Goal: Information Seeking & Learning: Learn about a topic

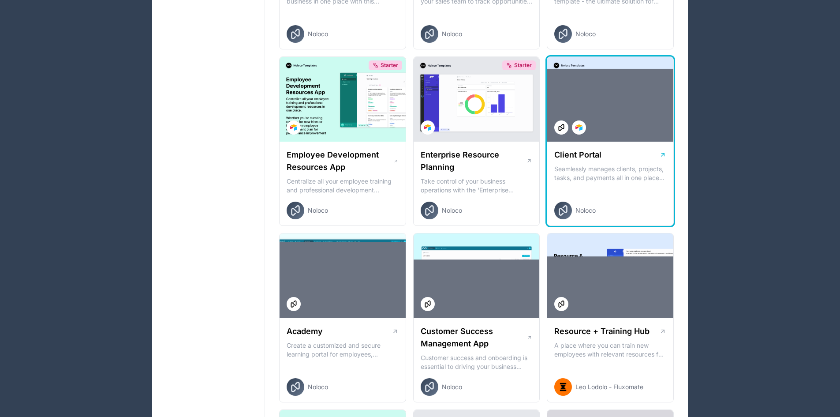
scroll to position [692, 0]
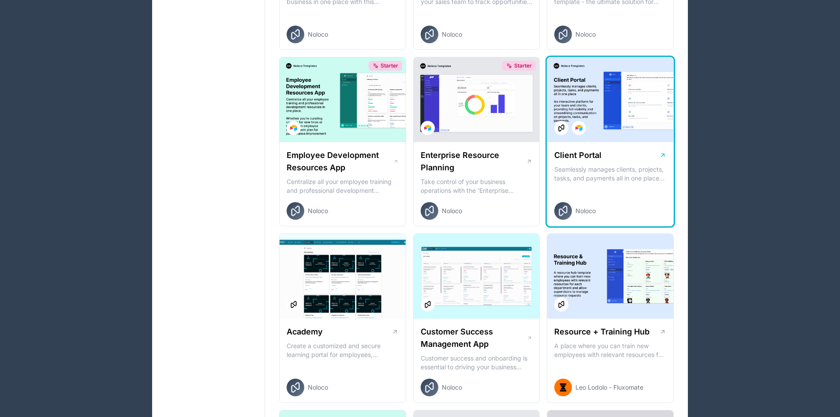
click at [581, 109] on div at bounding box center [610, 99] width 126 height 85
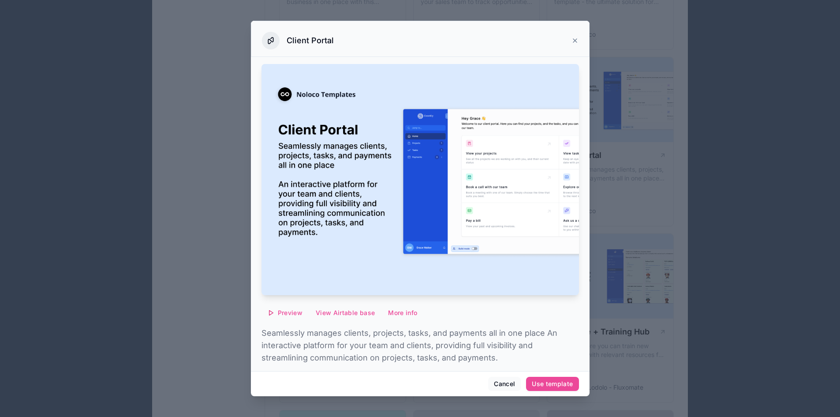
scroll to position [23, 0]
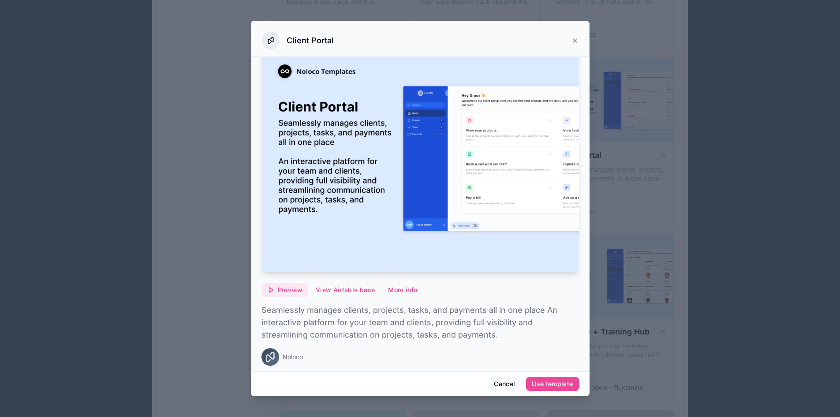
click at [296, 287] on span "Preview" at bounding box center [290, 290] width 25 height 8
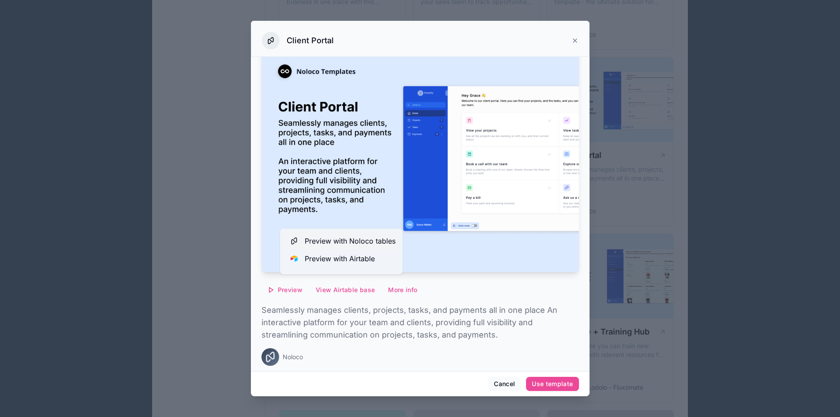
click at [359, 236] on span "Preview with Noloco tables" at bounding box center [350, 241] width 91 height 11
click at [508, 383] on button "Cancel" at bounding box center [504, 384] width 33 height 14
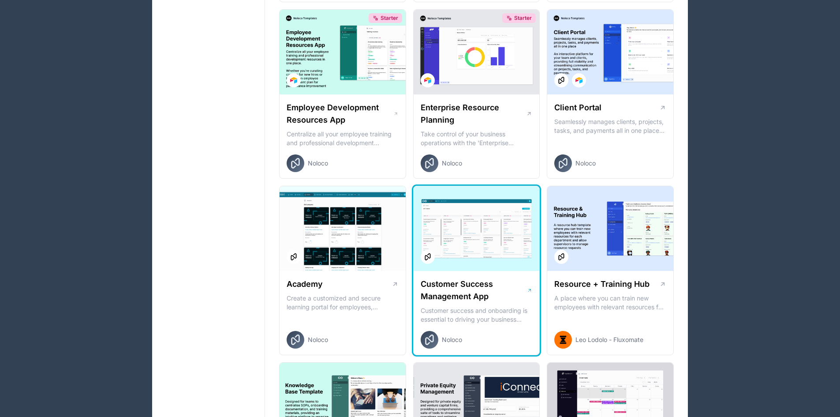
scroll to position [740, 0]
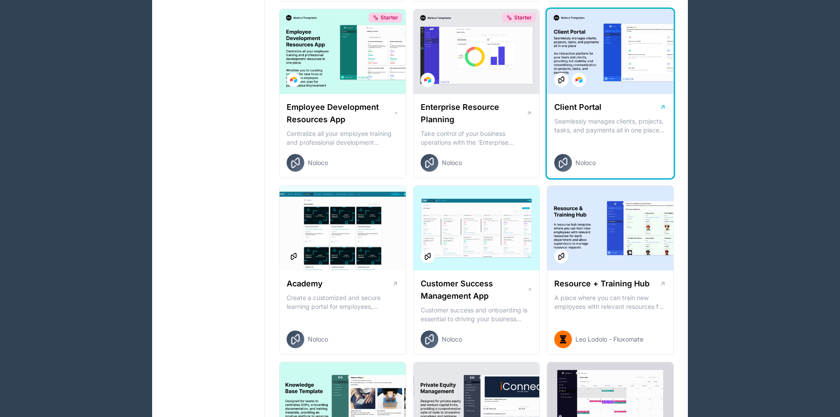
click at [578, 105] on h1 "Client Portal" at bounding box center [577, 107] width 47 height 12
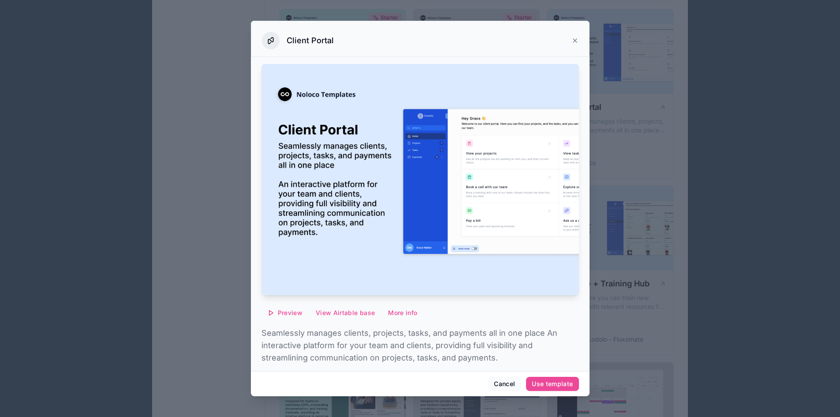
scroll to position [23, 0]
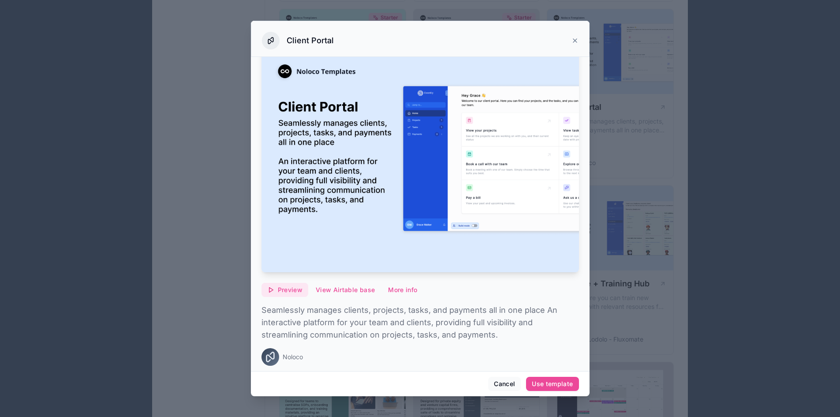
click at [292, 286] on span "Preview" at bounding box center [290, 290] width 25 height 8
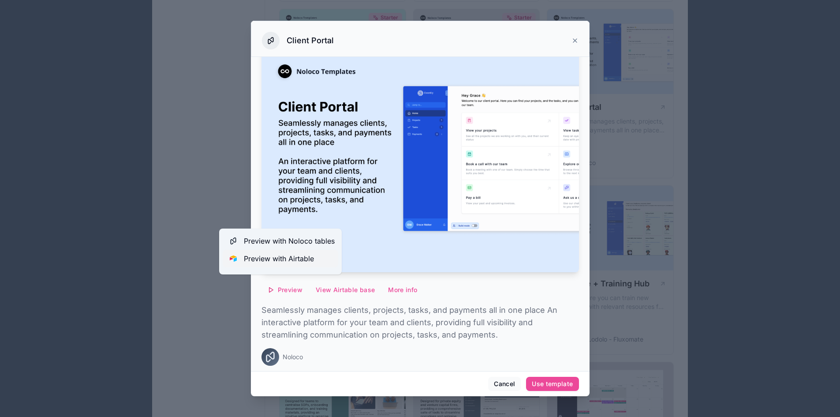
click at [280, 253] on span "Preview with Airtable" at bounding box center [279, 258] width 70 height 11
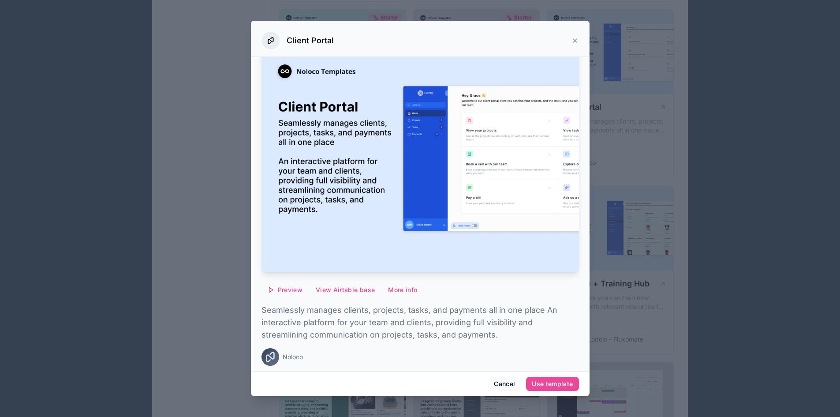
click at [573, 41] on icon at bounding box center [575, 40] width 7 height 7
